Goal: Information Seeking & Learning: Learn about a topic

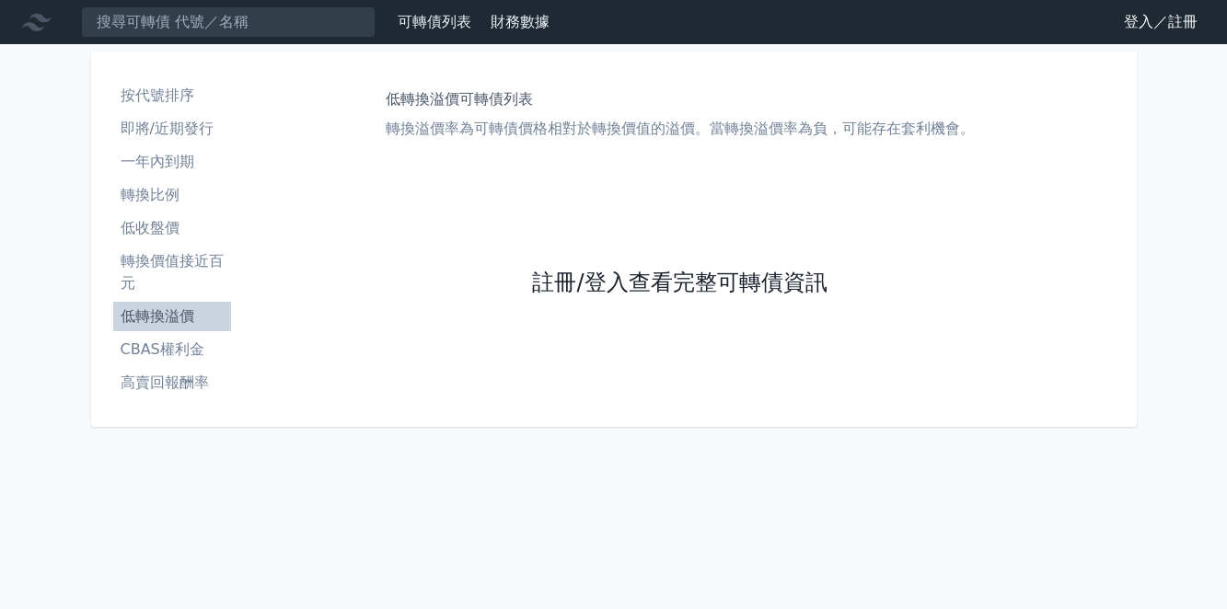
click at [549, 278] on link "註冊/登入查看完整可轉債資訊" at bounding box center [679, 283] width 295 height 29
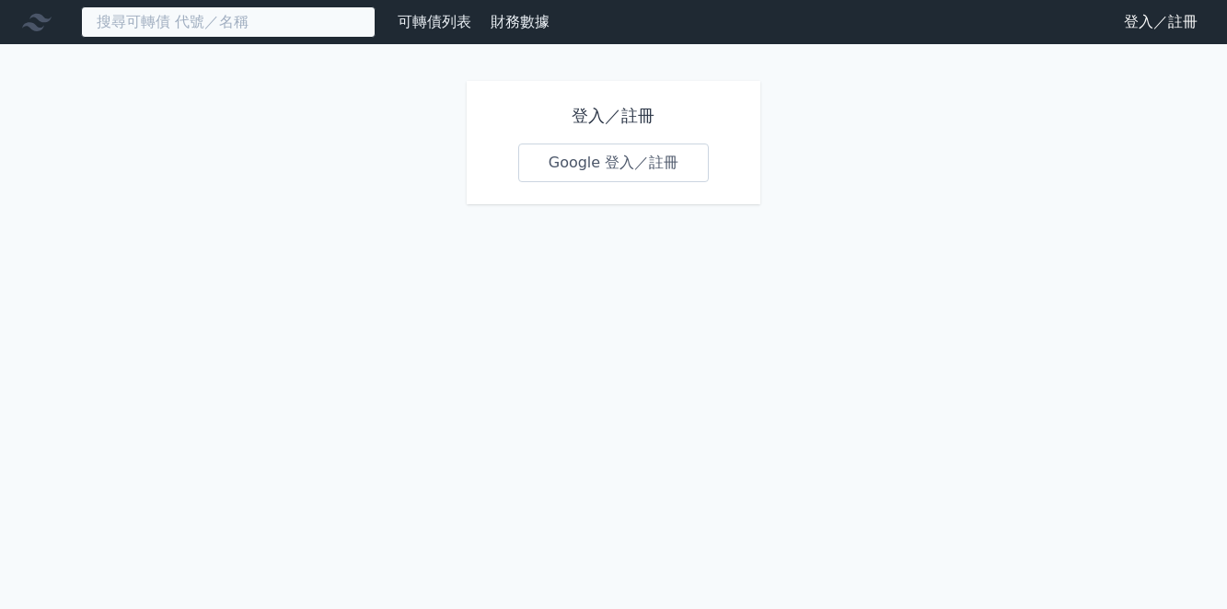
click at [231, 25] on input at bounding box center [228, 21] width 295 height 31
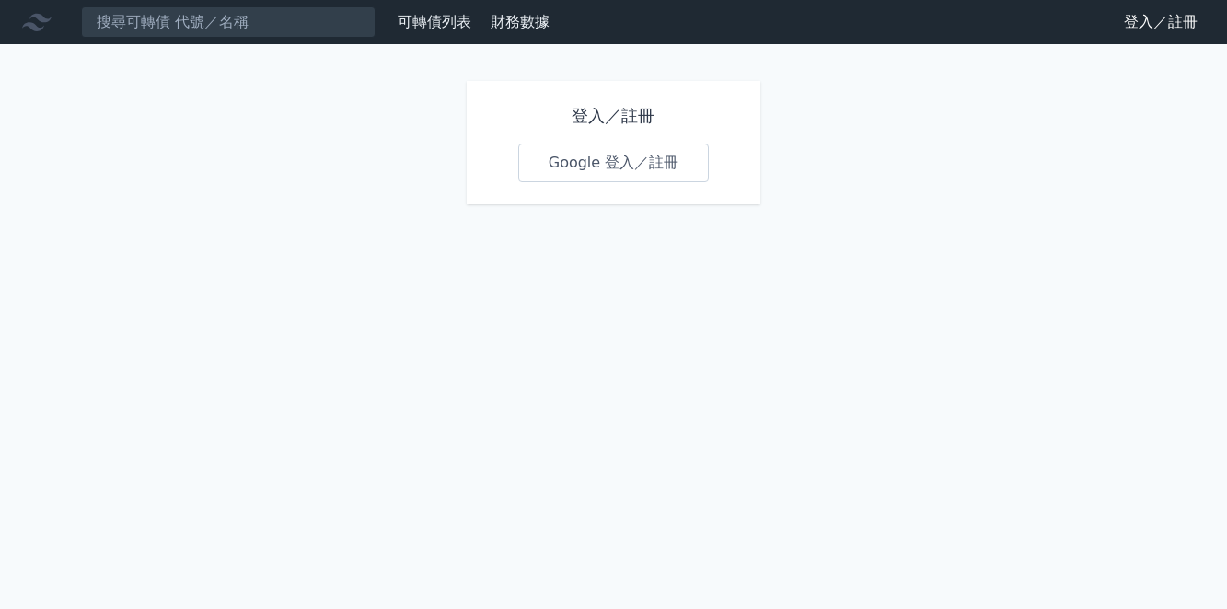
click at [650, 163] on link "Google 登入／註冊" at bounding box center [613, 163] width 191 height 39
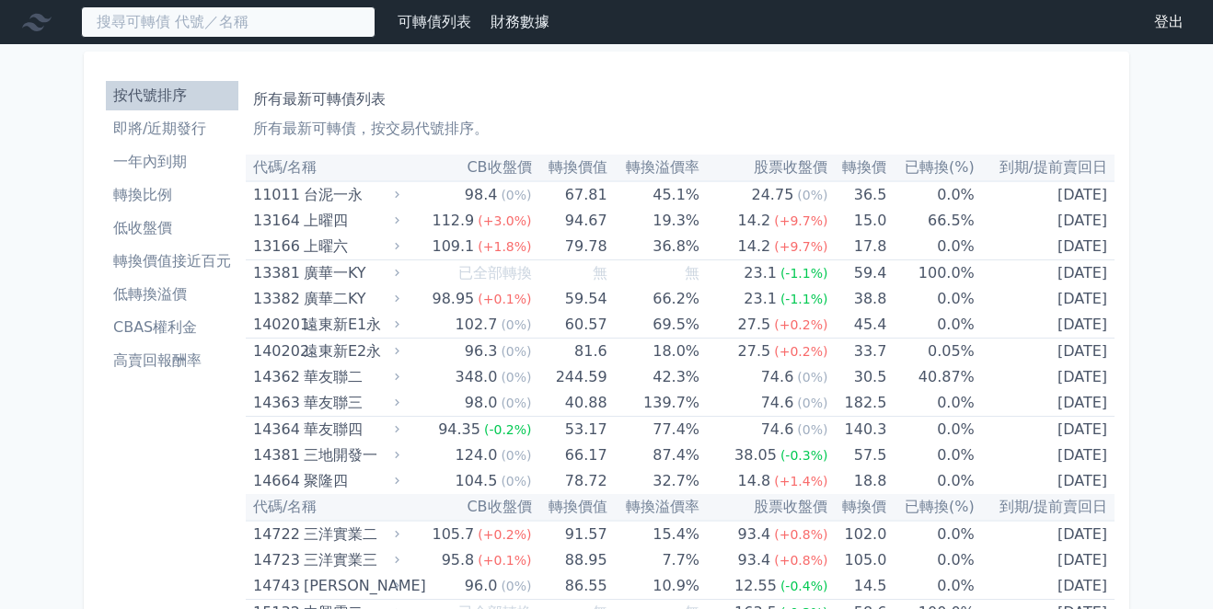
click at [204, 21] on input at bounding box center [228, 21] width 295 height 31
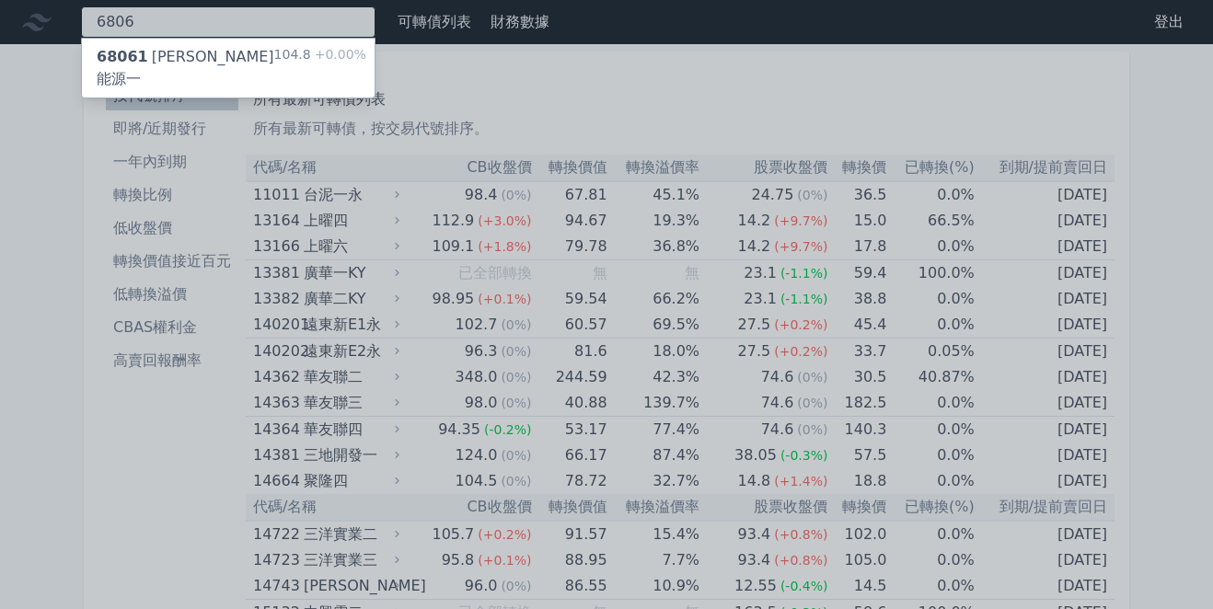
type input "6806"
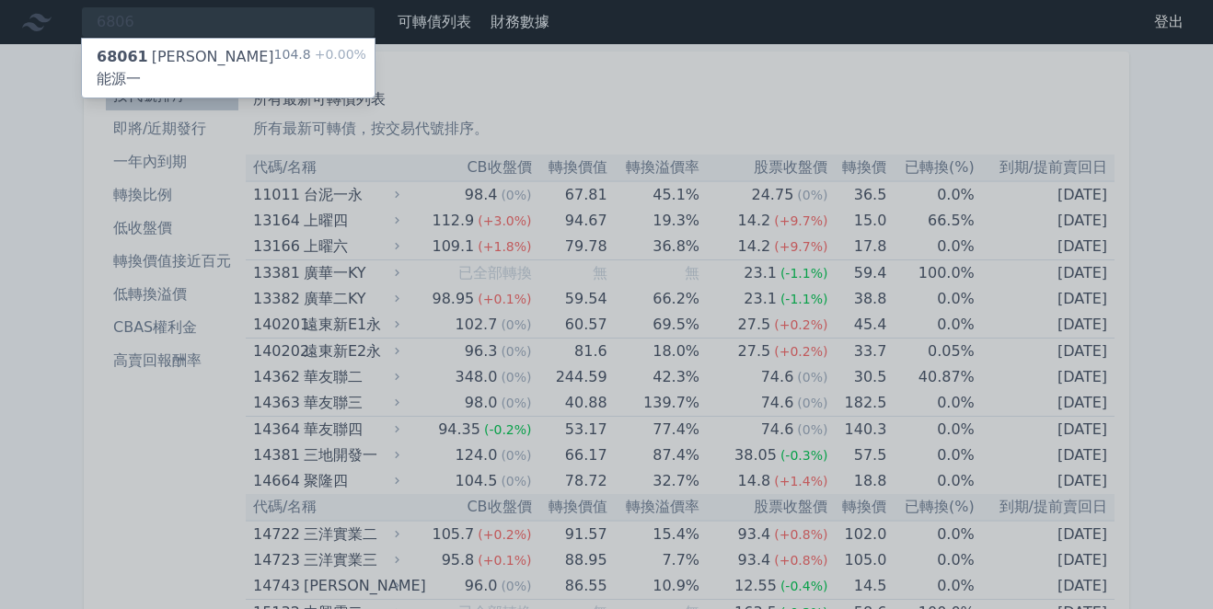
click at [215, 63] on div "68061 [PERSON_NAME]能源一" at bounding box center [186, 68] width 178 height 44
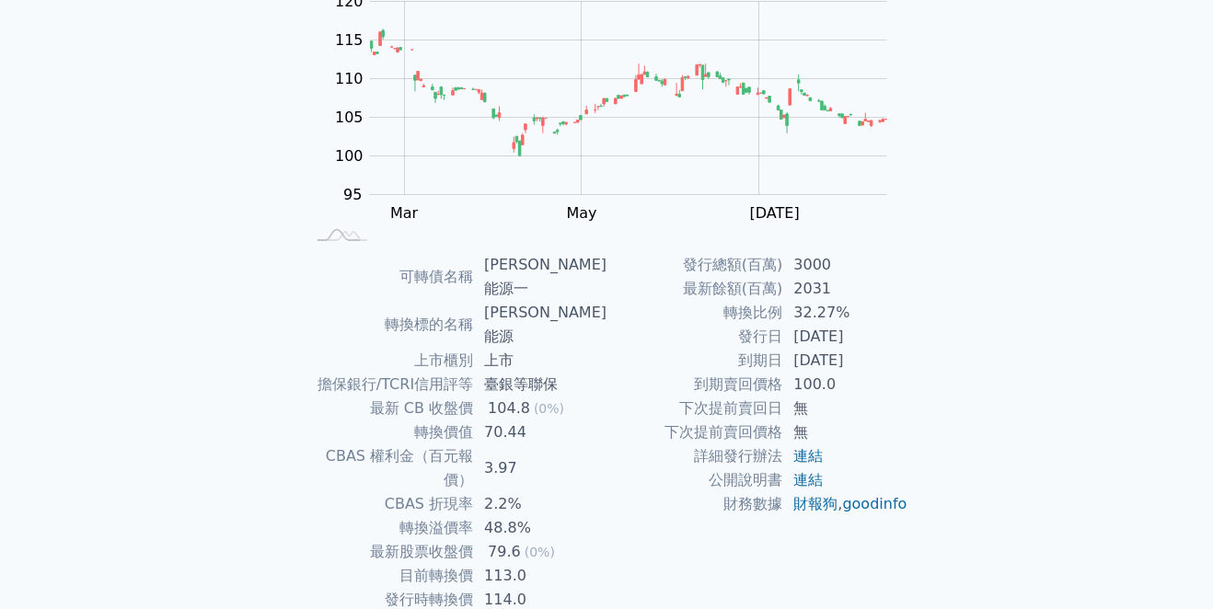
scroll to position [243, 0]
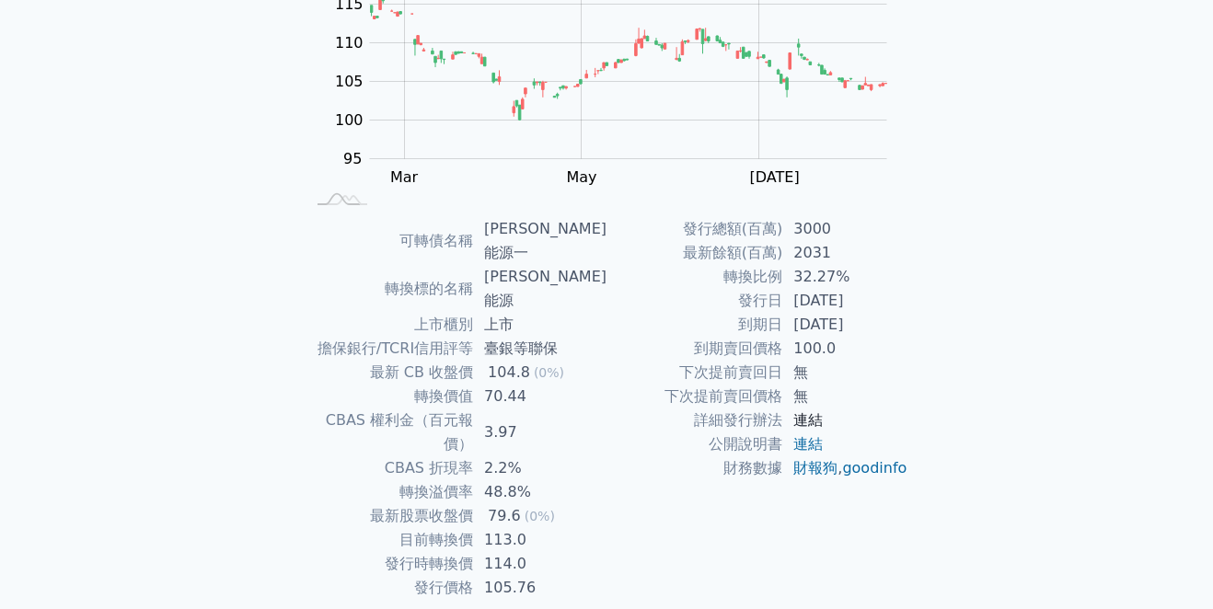
click at [813, 422] on link "連結" at bounding box center [807, 419] width 29 height 17
